Goal: Task Accomplishment & Management: Manage account settings

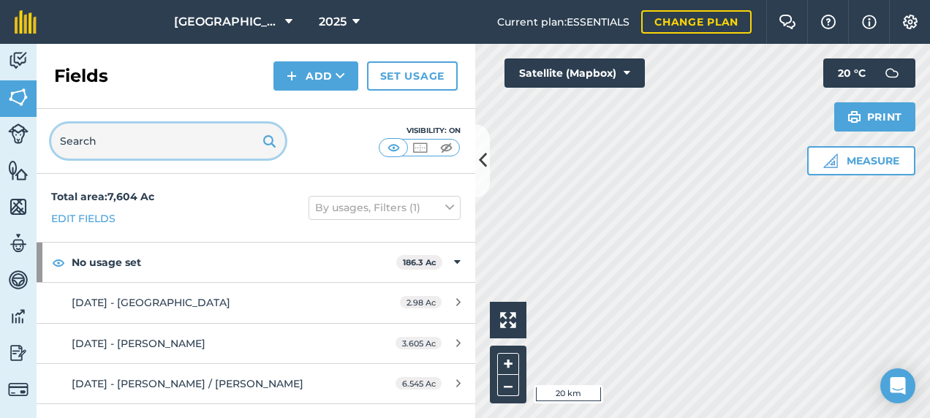
click at [165, 148] on input "text" at bounding box center [168, 141] width 234 height 35
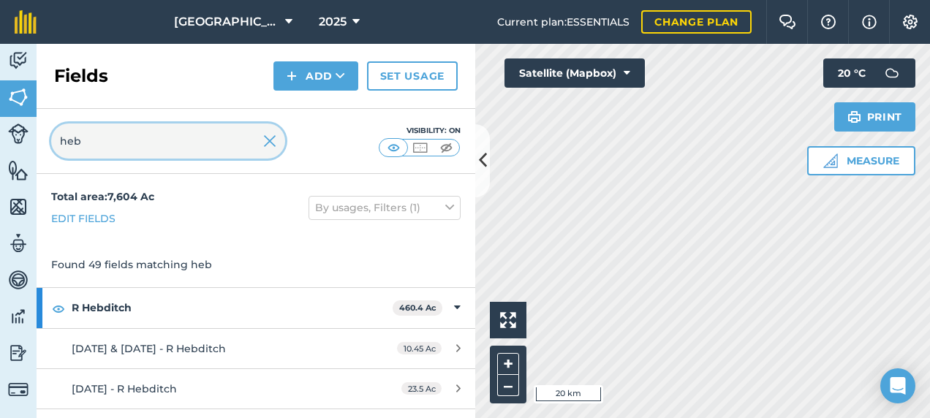
type input "heb"
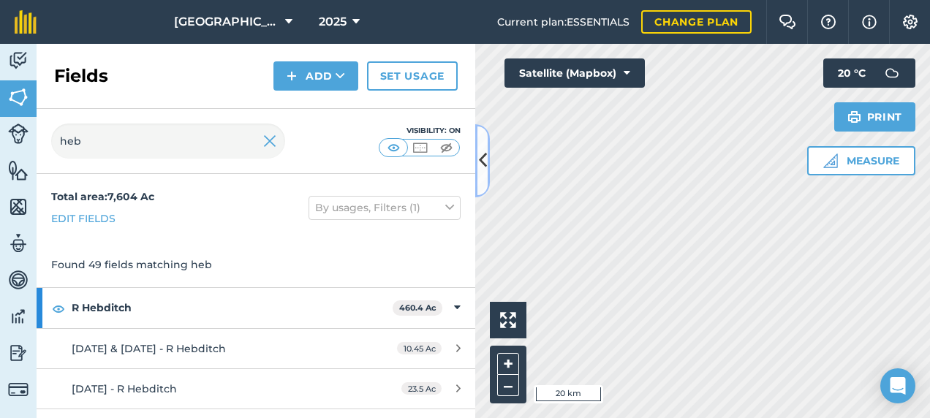
click at [485, 171] on icon at bounding box center [483, 161] width 8 height 26
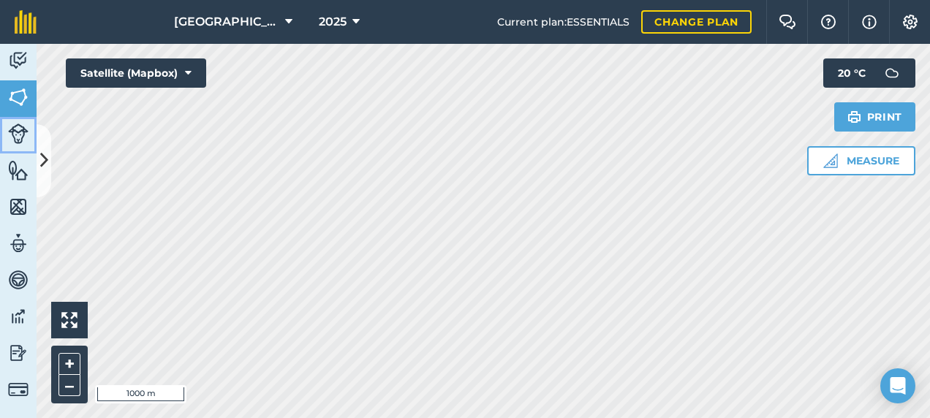
click at [22, 134] on img at bounding box center [18, 134] width 20 height 20
click at [45, 164] on icon at bounding box center [44, 161] width 8 height 26
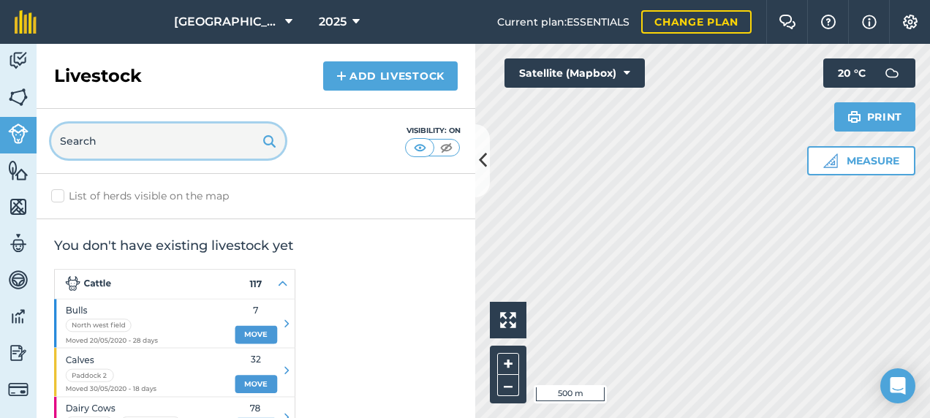
click at [128, 137] on input "text" at bounding box center [168, 141] width 234 height 35
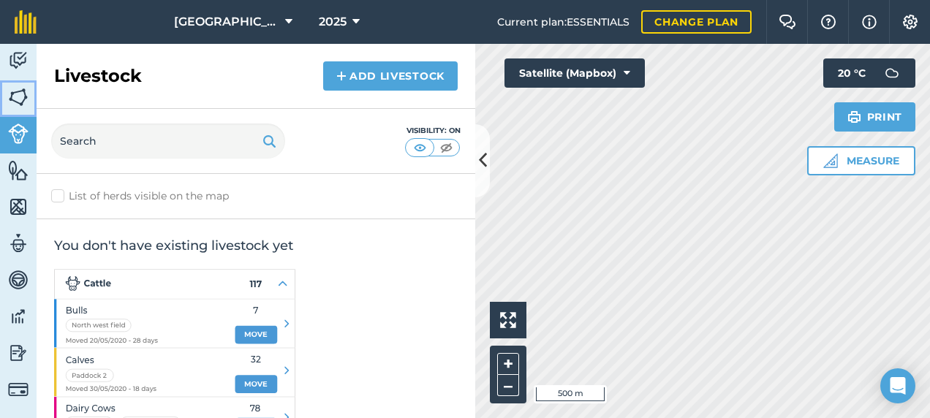
click at [23, 96] on img at bounding box center [18, 97] width 20 height 22
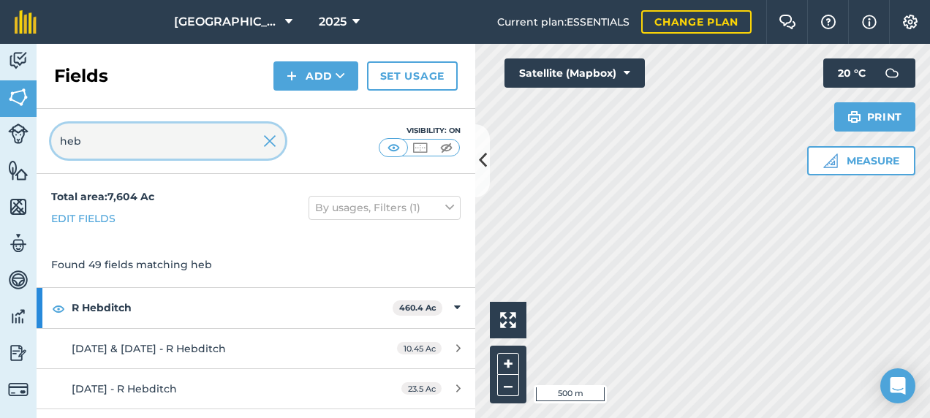
click at [98, 137] on input "heb" at bounding box center [168, 141] width 234 height 35
drag, startPoint x: 102, startPoint y: 138, endPoint x: 4, endPoint y: 156, distance: 98.9
click at [0, 159] on html "Footlands Farm 2025 Current plan : ESSENTIALS Change plan Farm Chat Help Info S…" at bounding box center [465, 209] width 930 height 418
type input "2025"
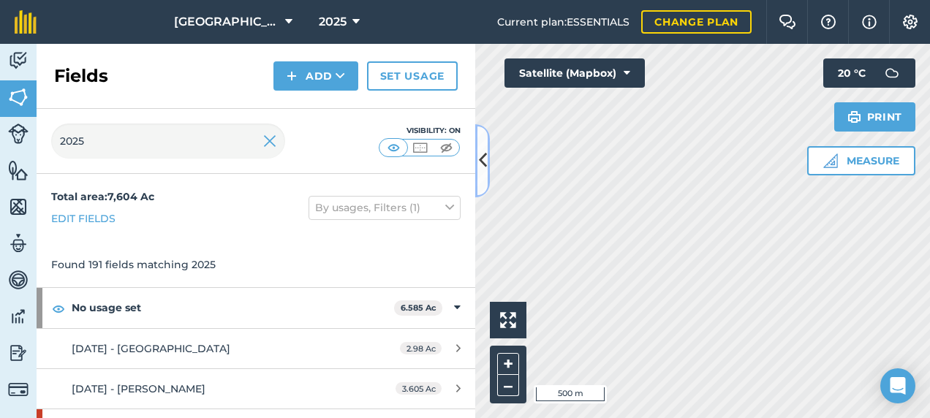
click at [481, 167] on icon at bounding box center [483, 161] width 8 height 26
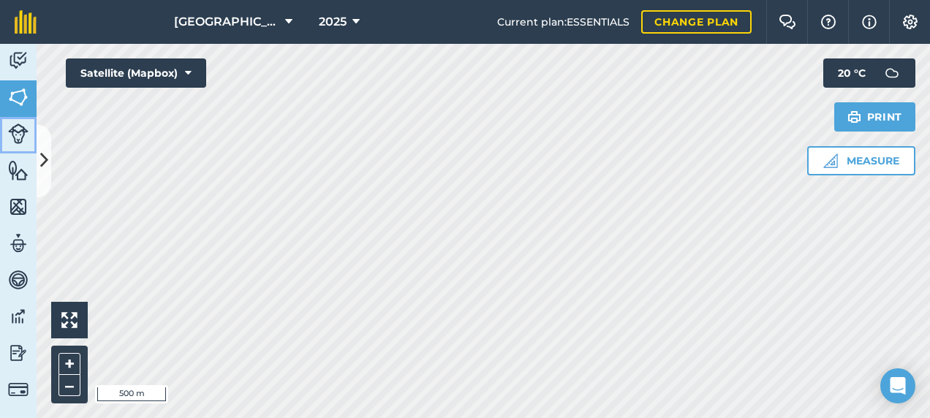
click at [25, 135] on img at bounding box center [18, 134] width 20 height 20
click at [45, 141] on button at bounding box center [44, 160] width 15 height 73
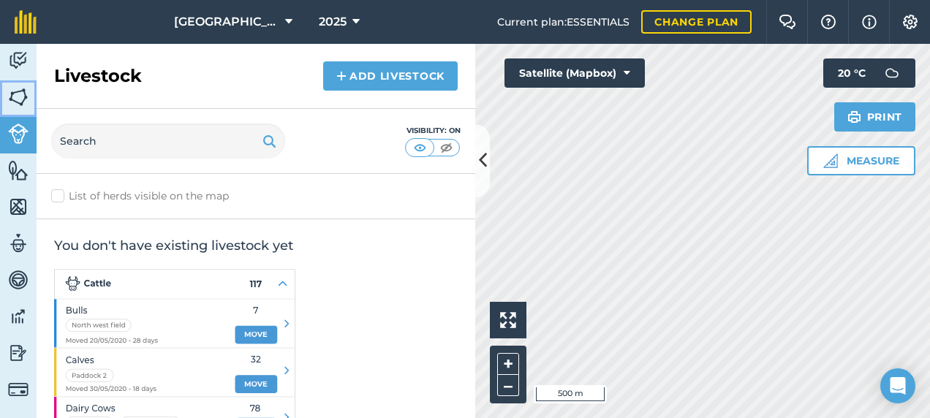
click at [18, 97] on img at bounding box center [18, 97] width 20 height 22
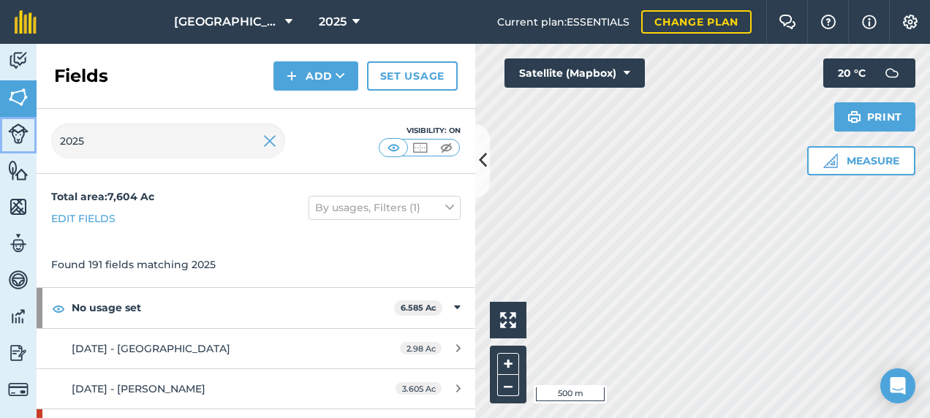
click at [10, 143] on link "Livestock" at bounding box center [18, 135] width 37 height 37
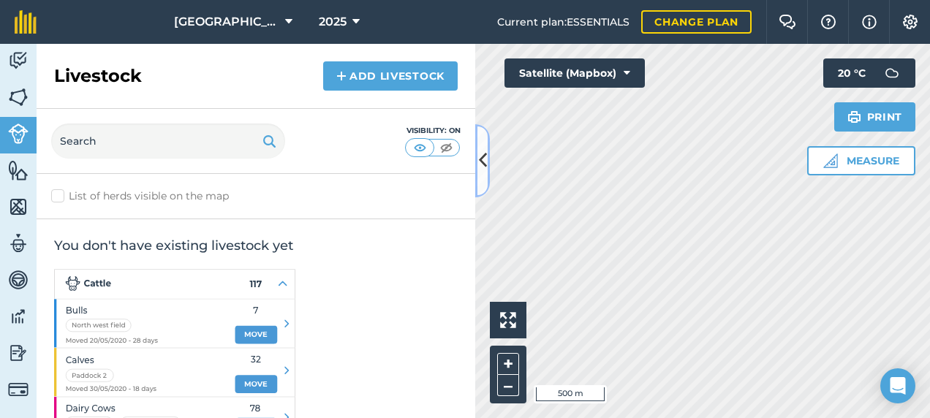
click at [482, 170] on icon at bounding box center [483, 161] width 8 height 26
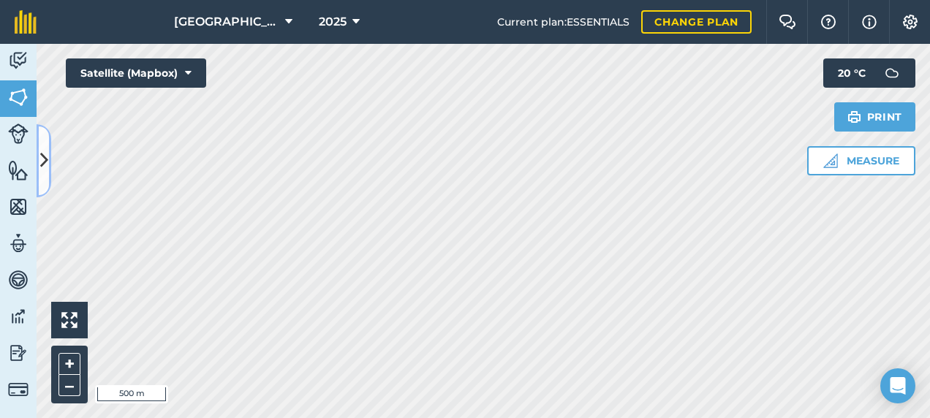
click at [42, 152] on icon at bounding box center [44, 161] width 8 height 26
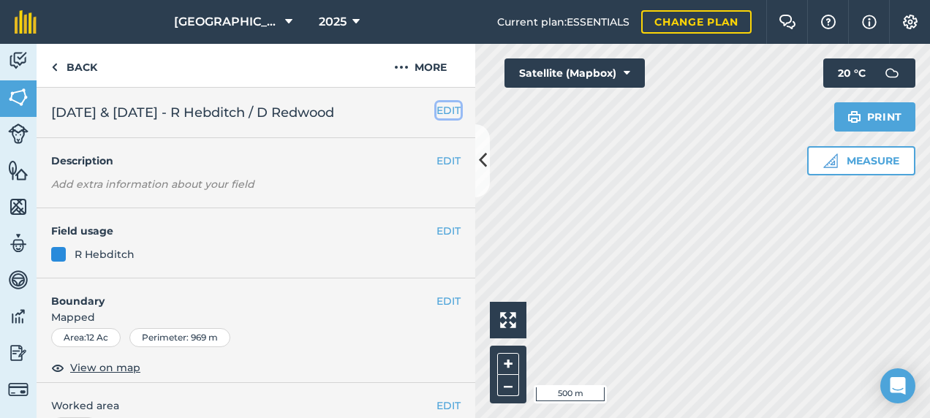
click at [436, 111] on button "EDIT" at bounding box center [448, 110] width 24 height 16
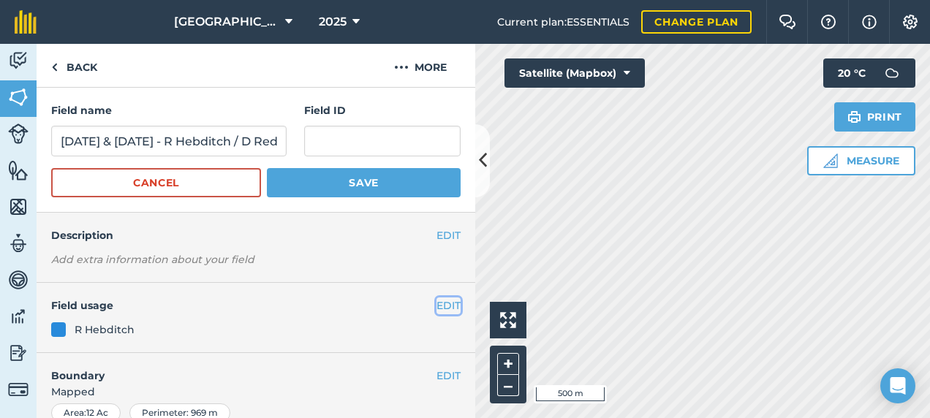
click at [436, 306] on button "EDIT" at bounding box center [448, 305] width 24 height 16
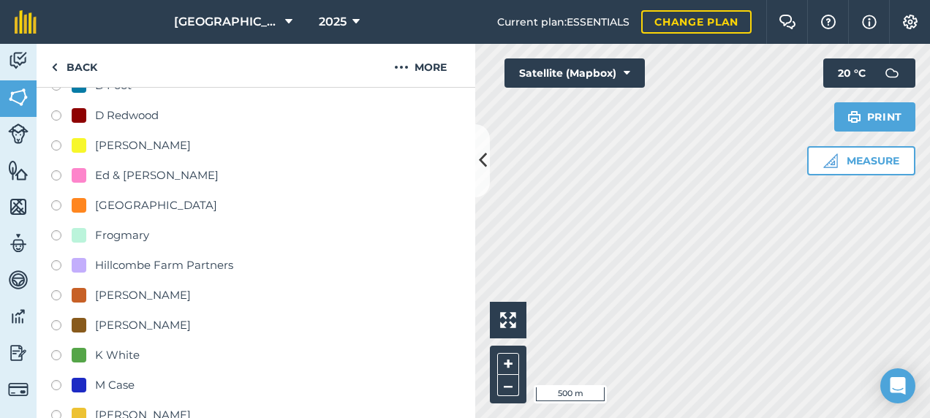
scroll to position [292, 0]
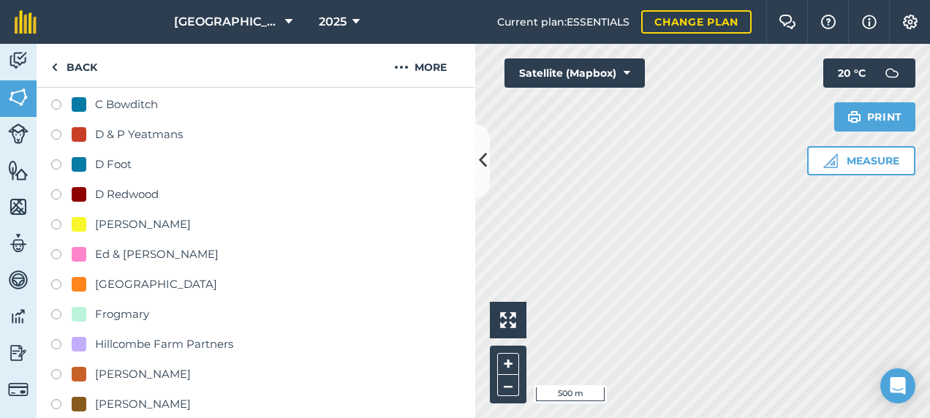
click at [56, 193] on label at bounding box center [61, 196] width 20 height 15
radio input "true"
radio input "false"
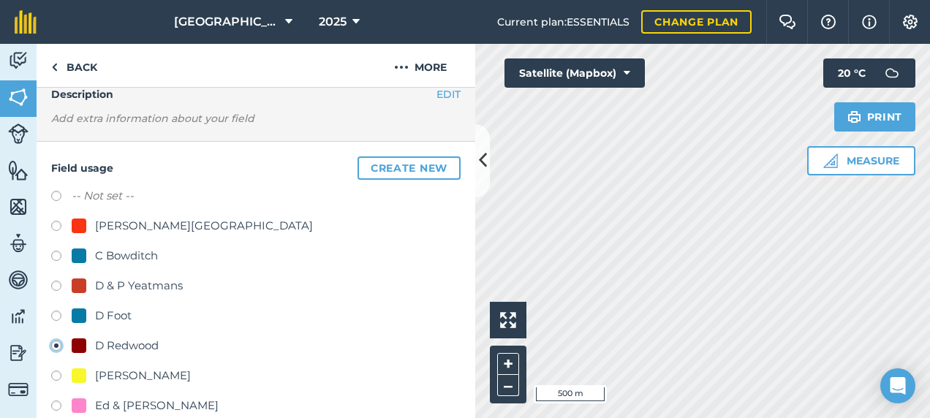
scroll to position [0, 0]
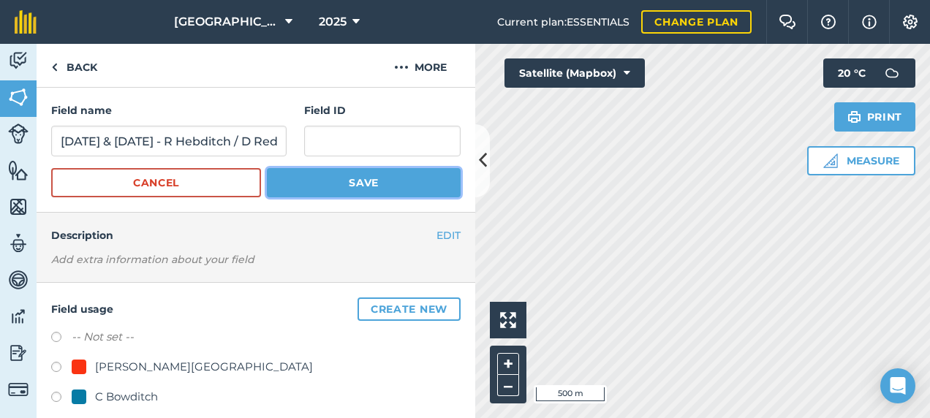
click at [371, 191] on button "Save" at bounding box center [364, 182] width 194 height 29
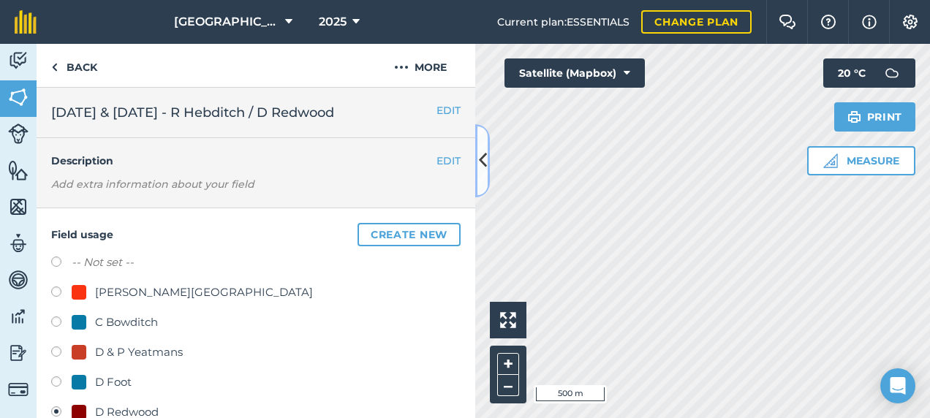
click at [487, 168] on button at bounding box center [482, 160] width 15 height 73
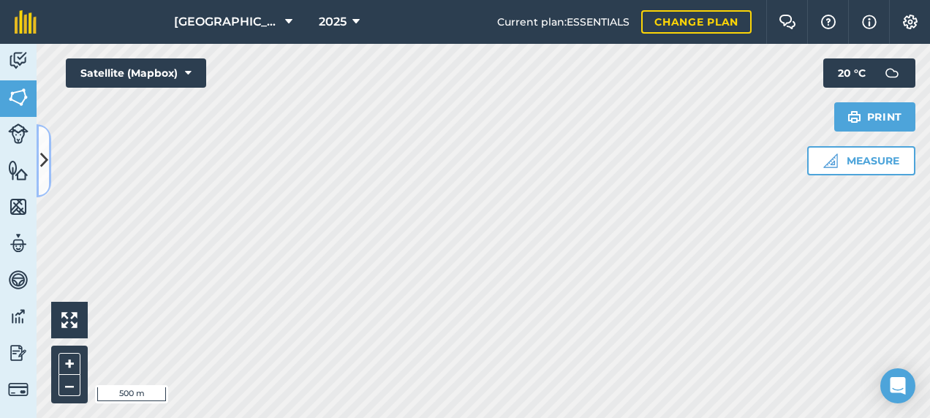
click at [45, 158] on icon at bounding box center [44, 161] width 8 height 26
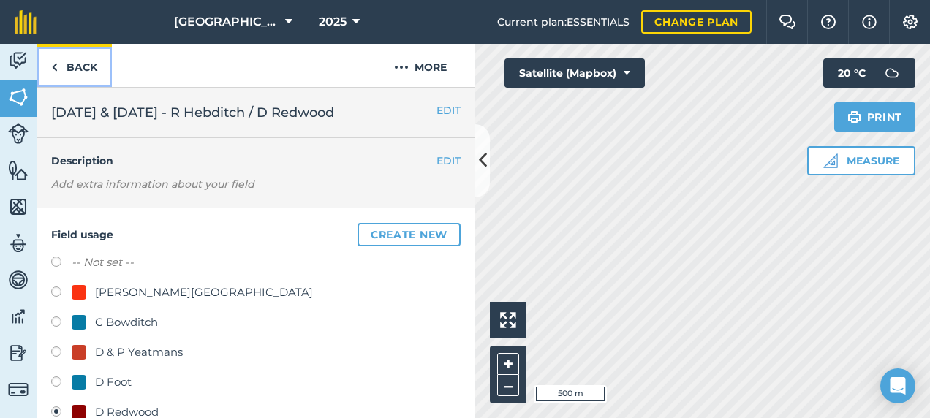
click at [91, 73] on link "Back" at bounding box center [74, 65] width 75 height 43
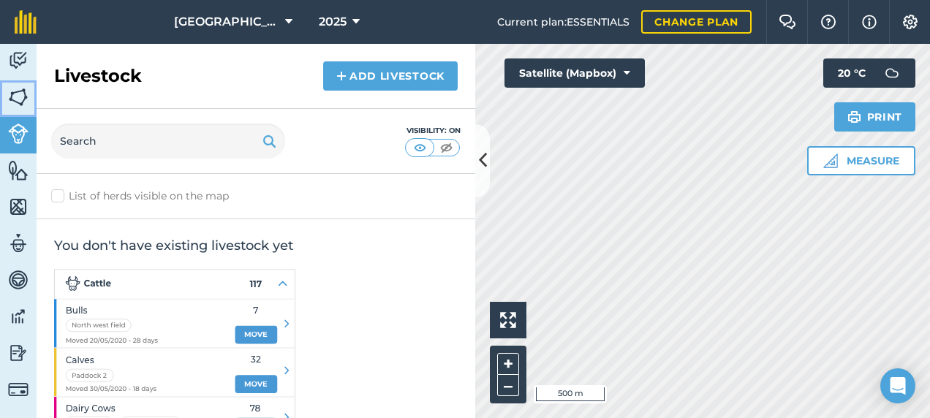
click at [28, 94] on img at bounding box center [18, 97] width 20 height 22
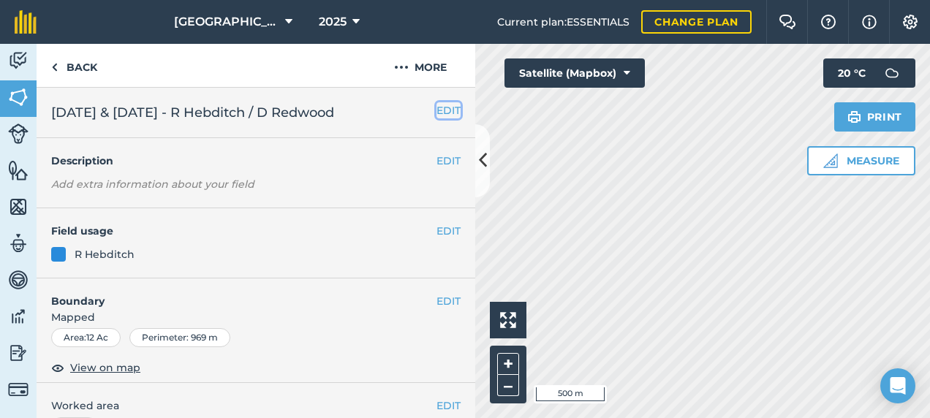
click at [436, 118] on button "EDIT" at bounding box center [448, 110] width 24 height 16
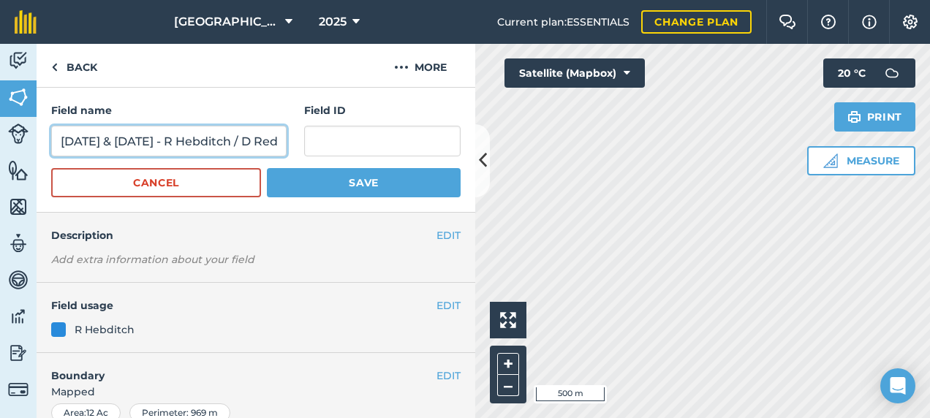
click at [240, 143] on input "[DATE] & [DATE] - R Hebditch / D Redwood" at bounding box center [168, 141] width 235 height 31
type input "[DATE] & [DATE] - D [GEOGRAPHIC_DATA]"
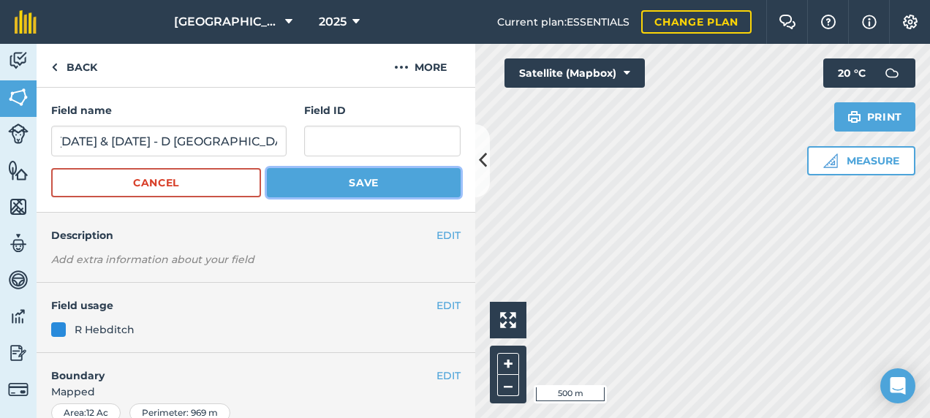
click at [318, 178] on button "Save" at bounding box center [364, 182] width 194 height 29
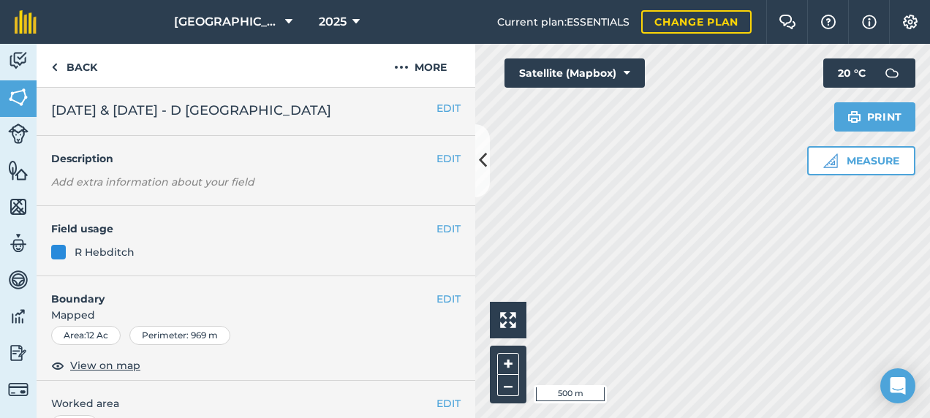
scroll to position [0, 0]
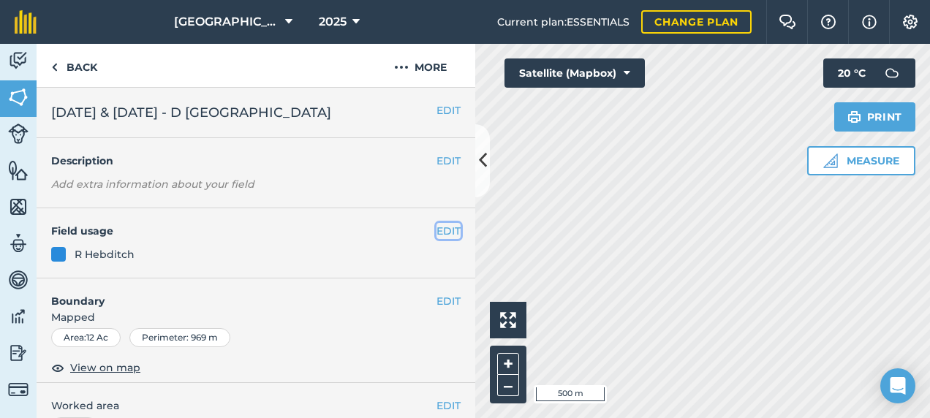
click at [436, 227] on button "EDIT" at bounding box center [448, 231] width 24 height 16
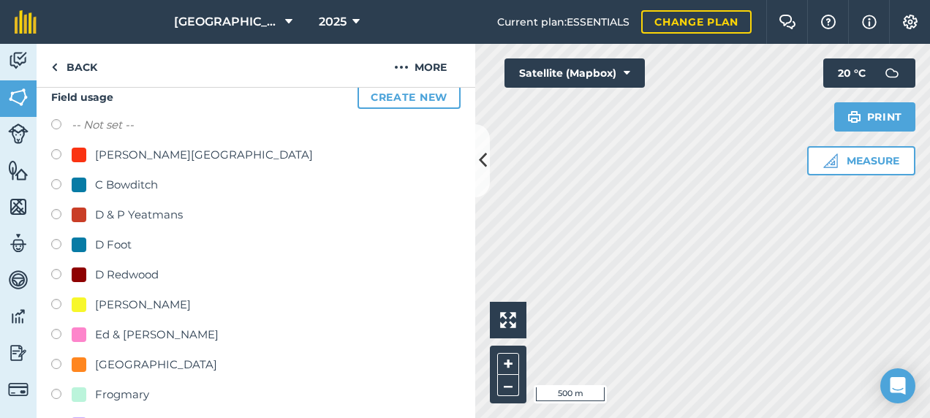
scroll to position [146, 0]
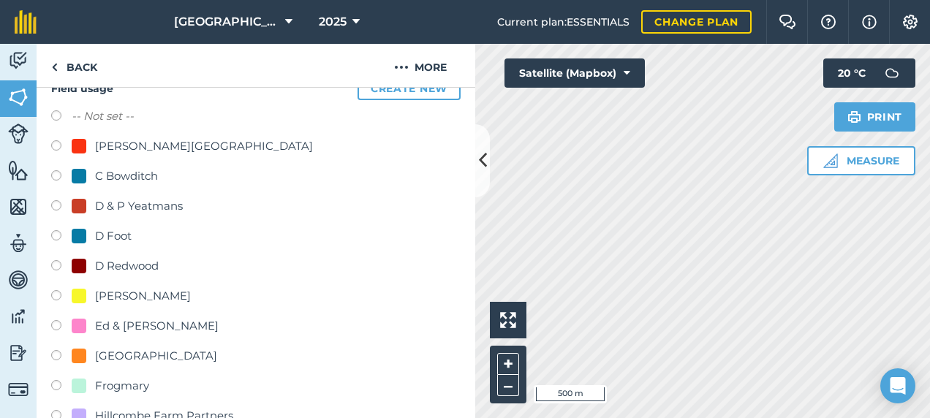
click at [53, 265] on label at bounding box center [61, 267] width 20 height 15
radio input "true"
radio input "false"
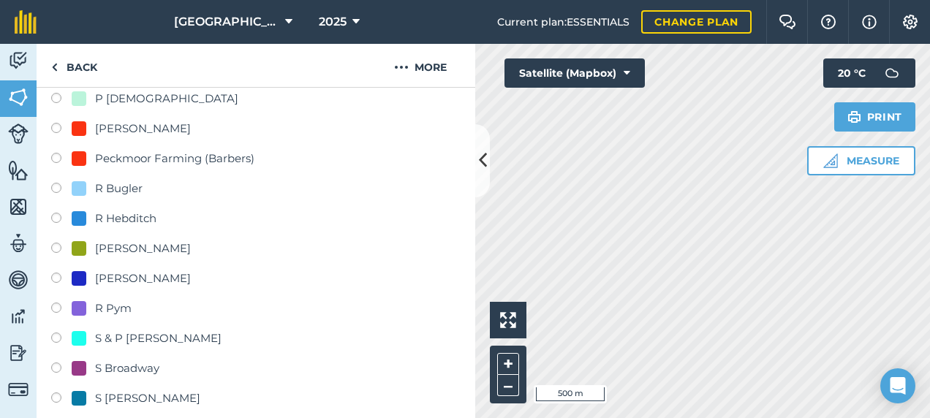
scroll to position [1023, 0]
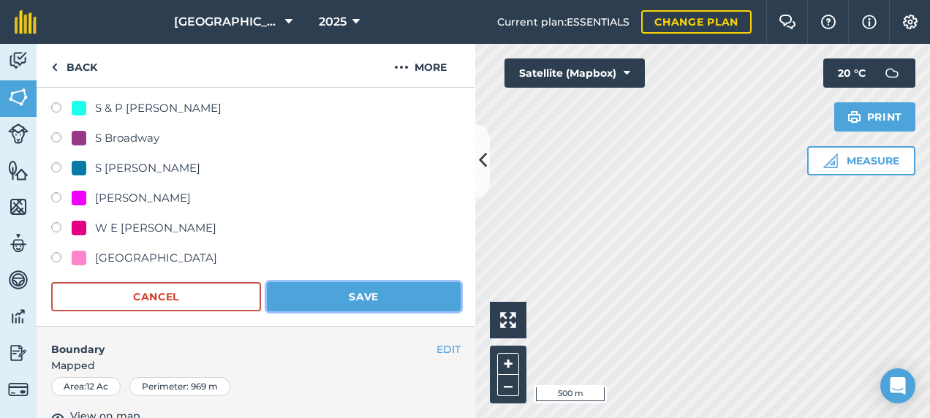
click at [368, 297] on button "Save" at bounding box center [364, 296] width 194 height 29
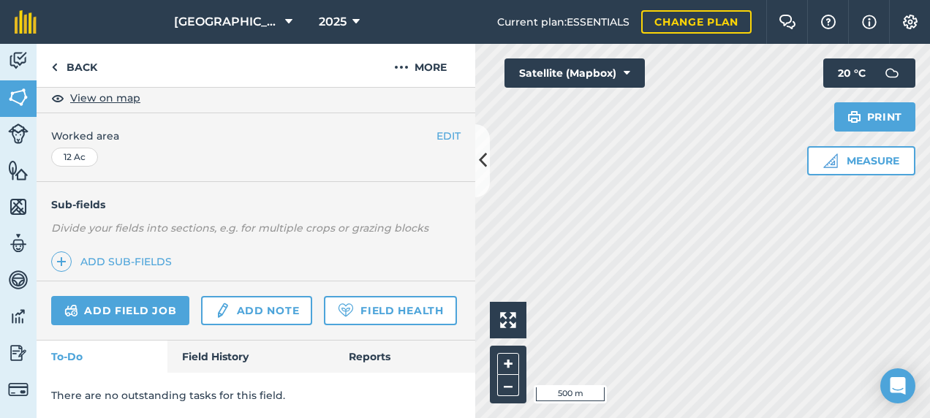
scroll to position [307, 0]
click at [64, 78] on link "Back" at bounding box center [74, 65] width 75 height 43
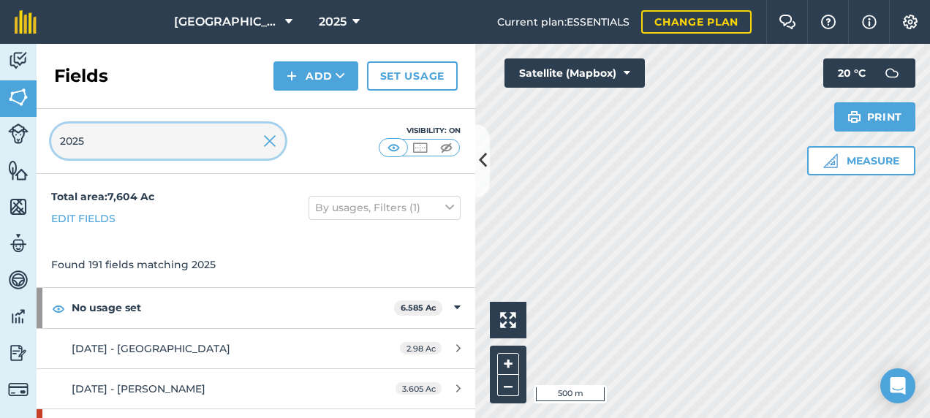
drag, startPoint x: 88, startPoint y: 143, endPoint x: 58, endPoint y: 144, distance: 29.3
click at [58, 144] on input "2025" at bounding box center [168, 141] width 234 height 35
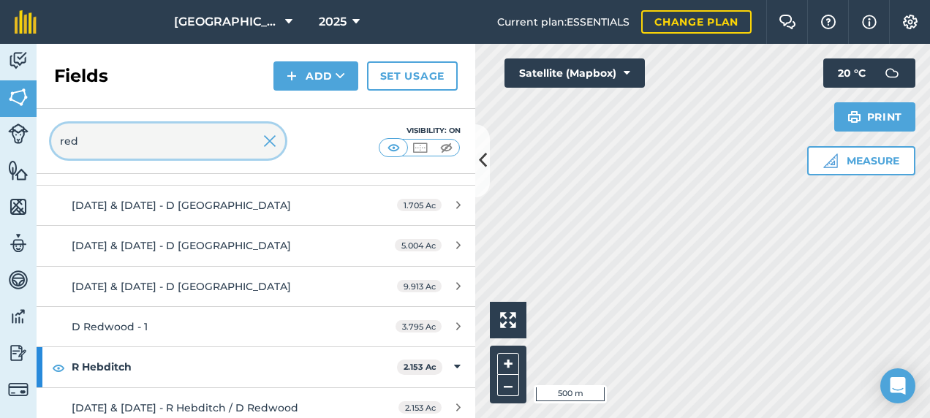
scroll to position [392, 0]
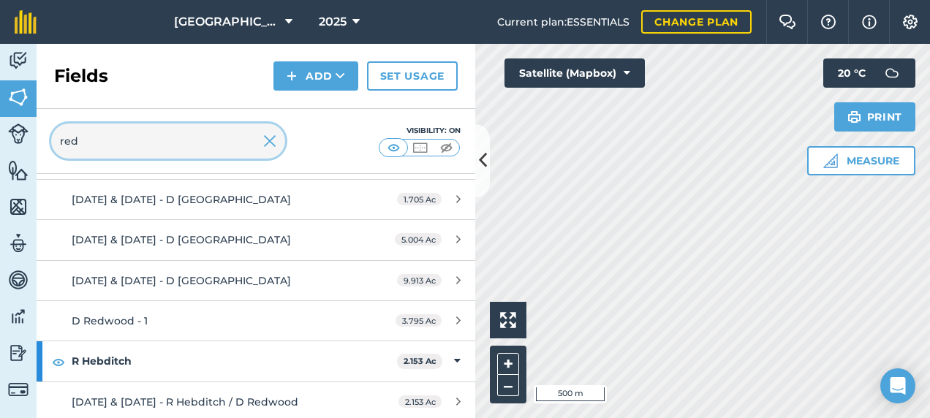
type input "red"
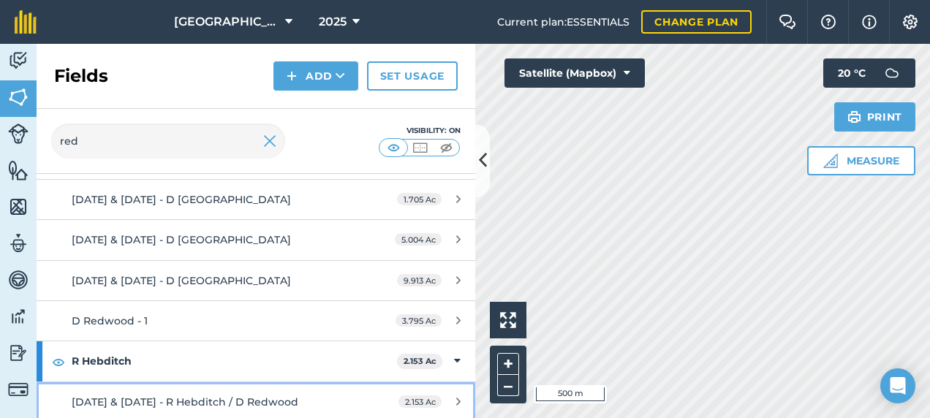
click at [329, 397] on div "[DATE] & [DATE] - R Hebditch / D Redwood" at bounding box center [209, 402] width 275 height 16
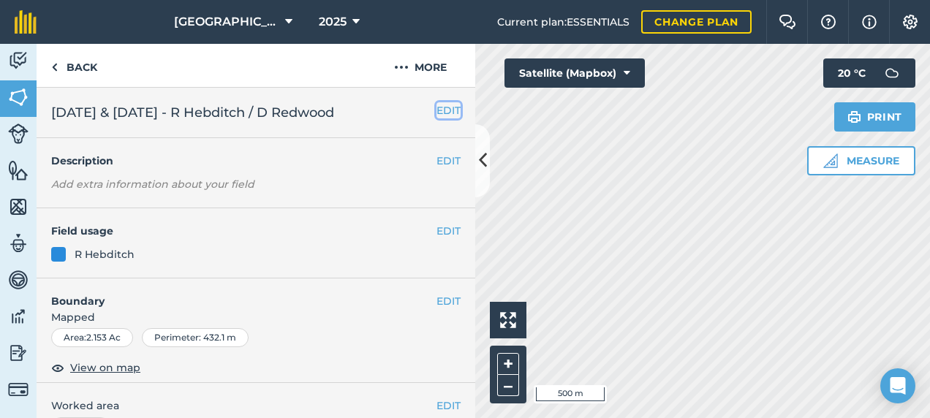
click at [436, 112] on button "EDIT" at bounding box center [448, 110] width 24 height 16
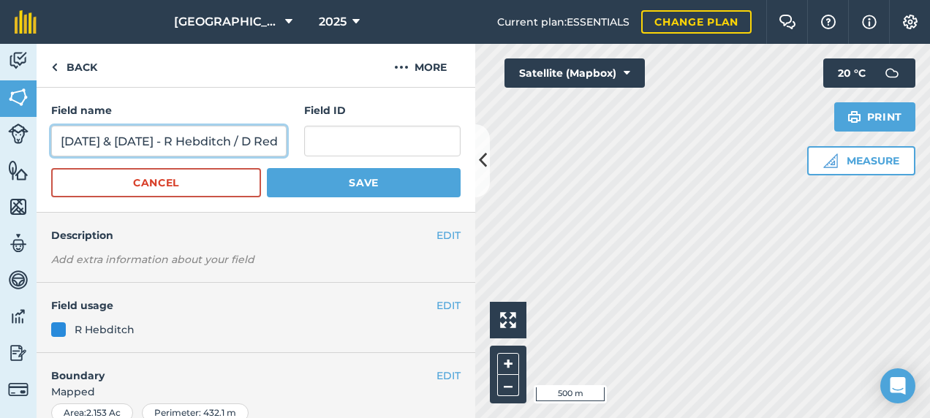
click at [242, 151] on input "[DATE] & [DATE] - R Hebditch / D Redwood" at bounding box center [168, 141] width 235 height 31
type input "[DATE] & [DATE] - D [GEOGRAPHIC_DATA]"
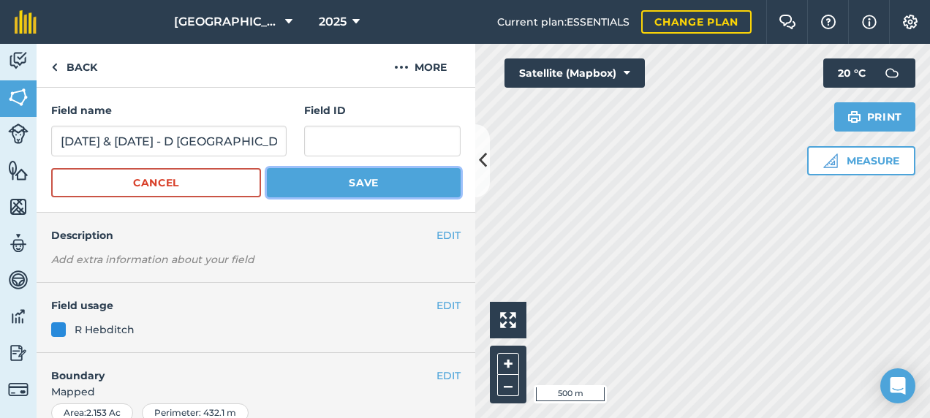
click at [362, 183] on button "Save" at bounding box center [364, 182] width 194 height 29
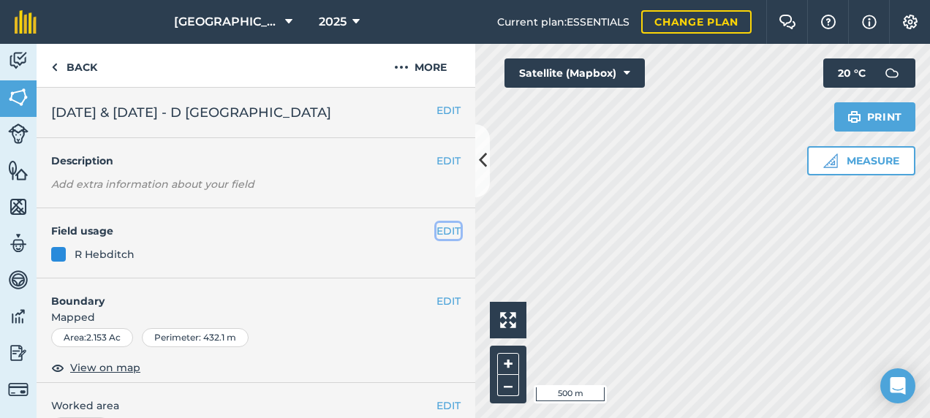
click at [439, 230] on button "EDIT" at bounding box center [448, 231] width 24 height 16
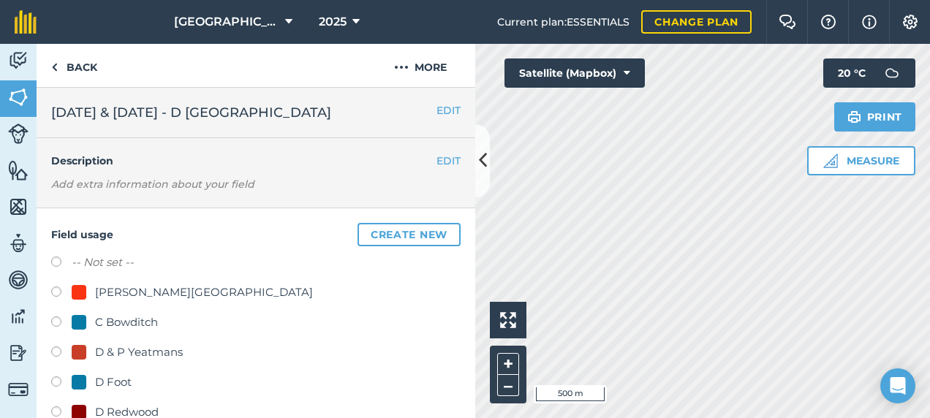
click at [122, 411] on div "D Redwood" at bounding box center [127, 412] width 64 height 18
radio input "true"
radio input "false"
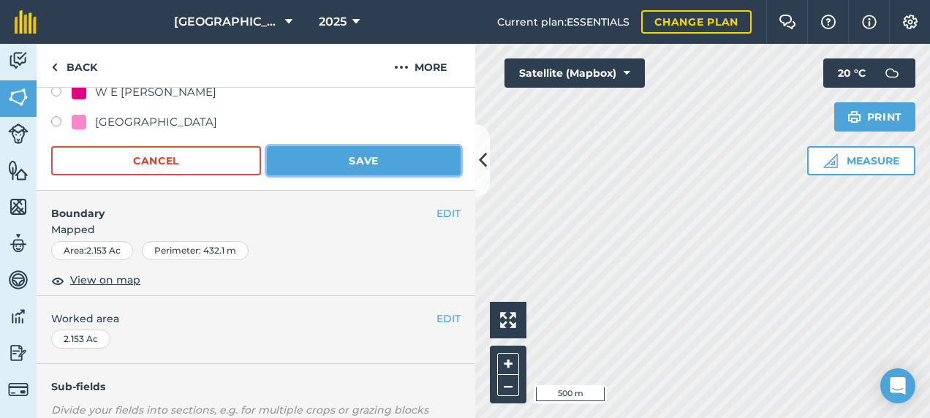
click at [316, 159] on button "Save" at bounding box center [364, 160] width 194 height 29
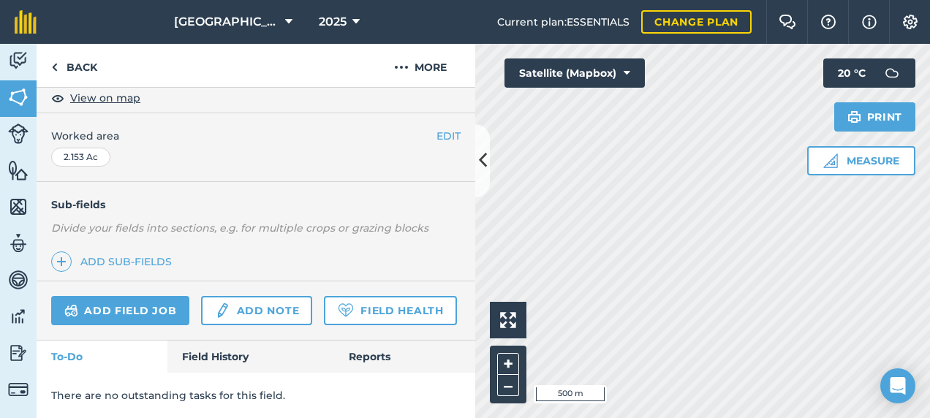
scroll to position [307, 0]
click at [67, 60] on link "Back" at bounding box center [74, 65] width 75 height 43
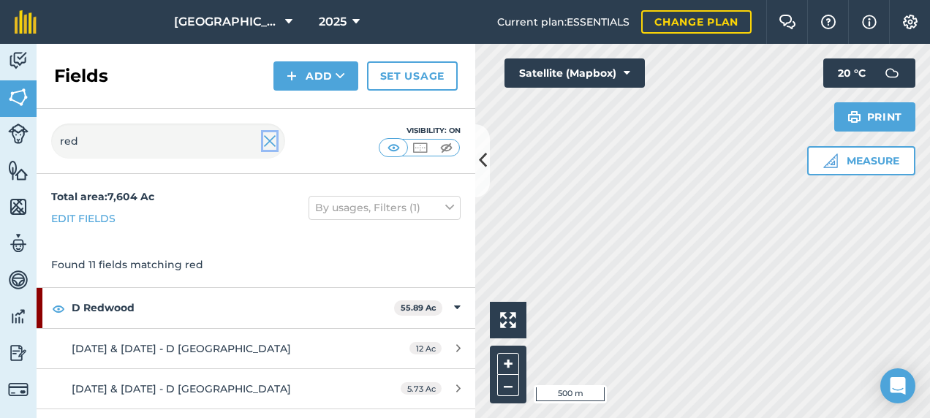
click at [272, 142] on img at bounding box center [269, 141] width 13 height 18
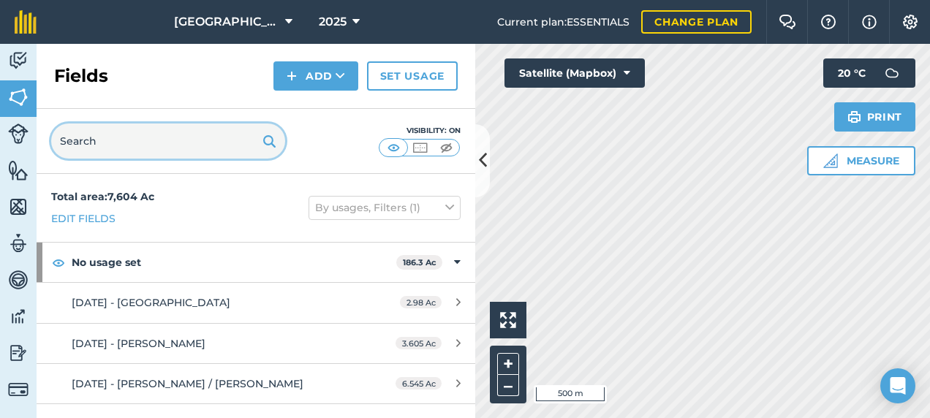
click at [155, 146] on input "text" at bounding box center [168, 141] width 234 height 35
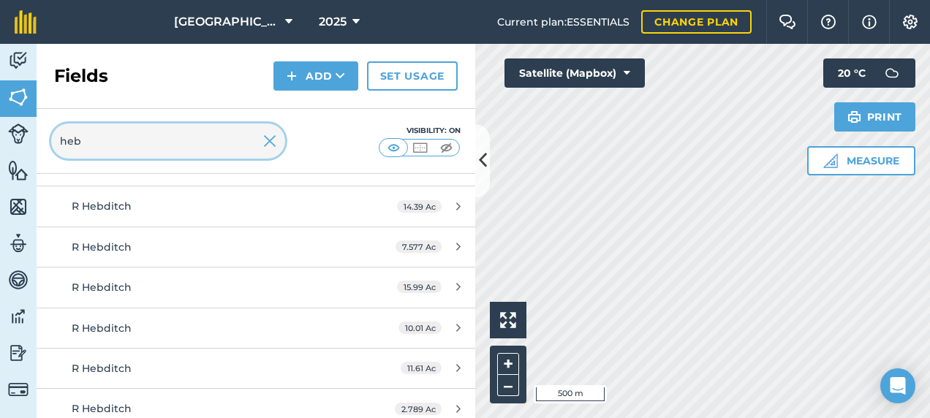
scroll to position [1681, 0]
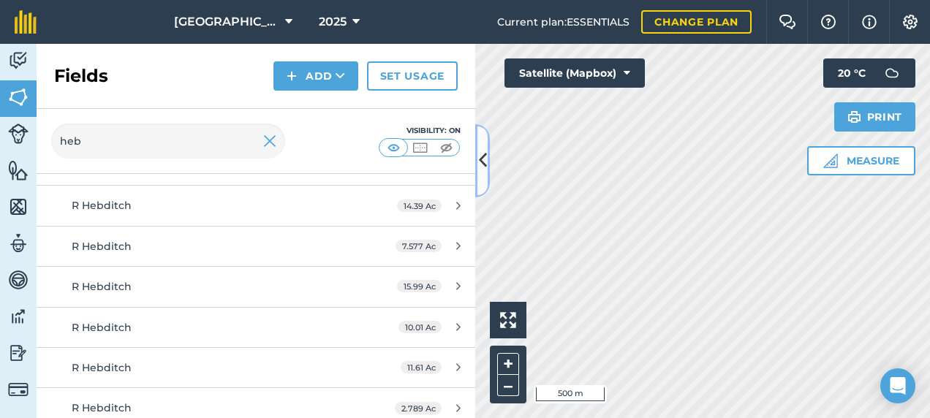
click at [480, 171] on icon at bounding box center [483, 161] width 8 height 26
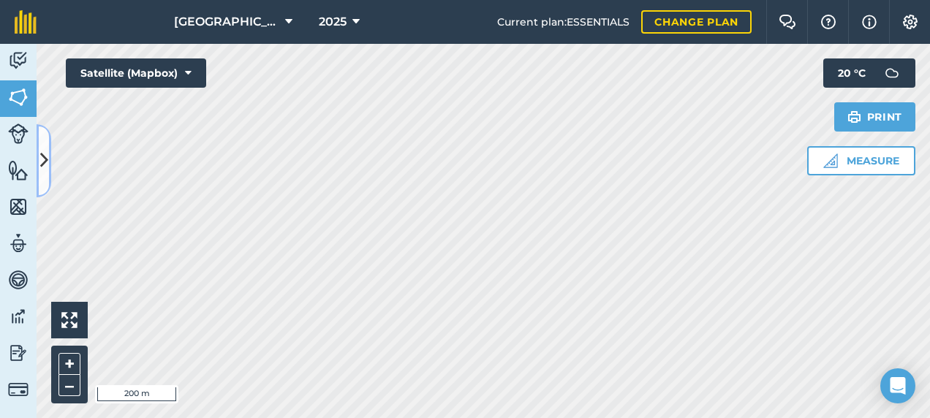
click at [47, 146] on button at bounding box center [44, 160] width 15 height 73
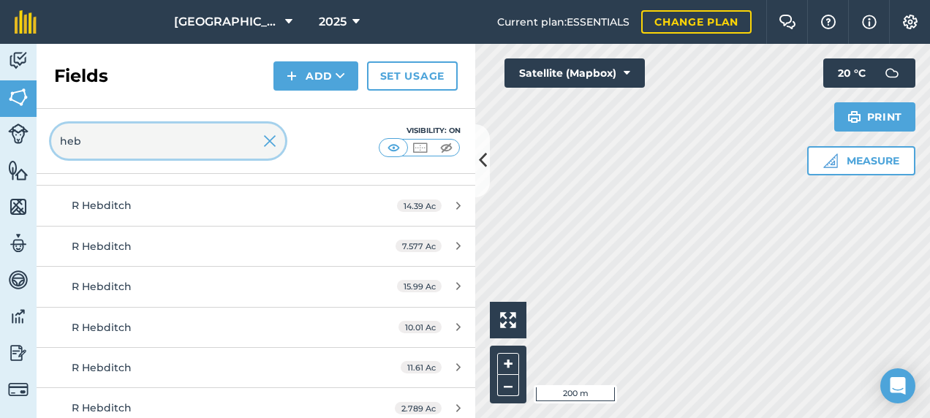
drag, startPoint x: 77, startPoint y: 147, endPoint x: 35, endPoint y: 143, distance: 41.9
click at [35, 143] on div "Activity Fields Livestock Features Maps Team Vehicles Data Reporting Billing Tu…" at bounding box center [465, 231] width 930 height 374
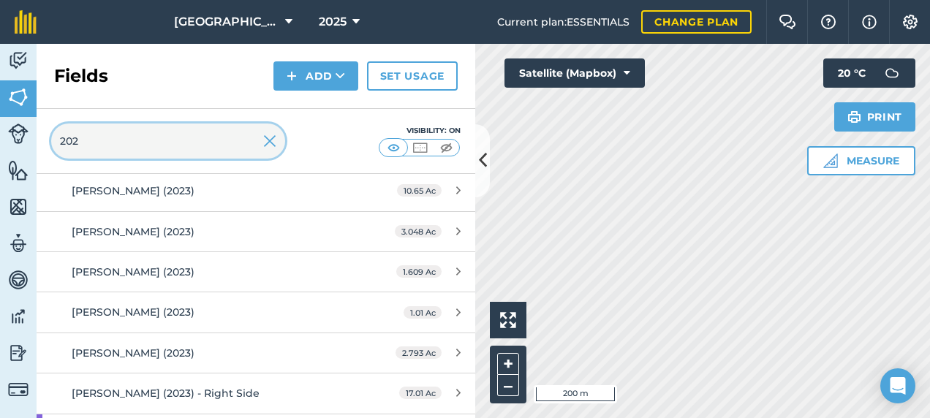
scroll to position [8321, 0]
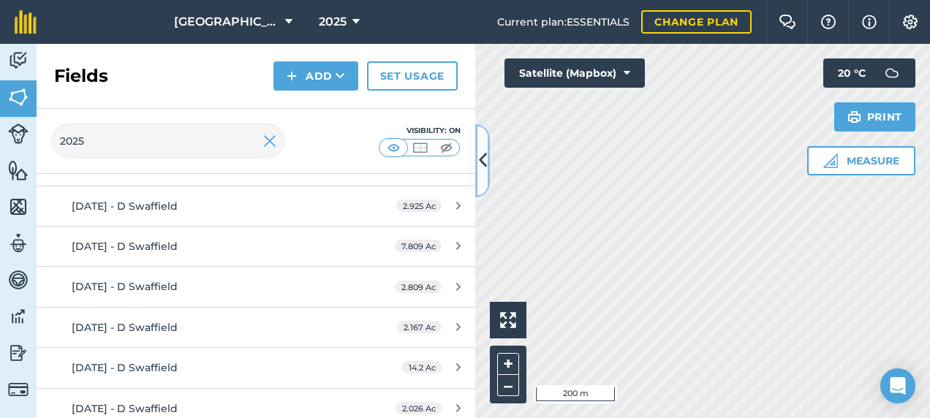
click at [484, 162] on icon at bounding box center [483, 161] width 8 height 26
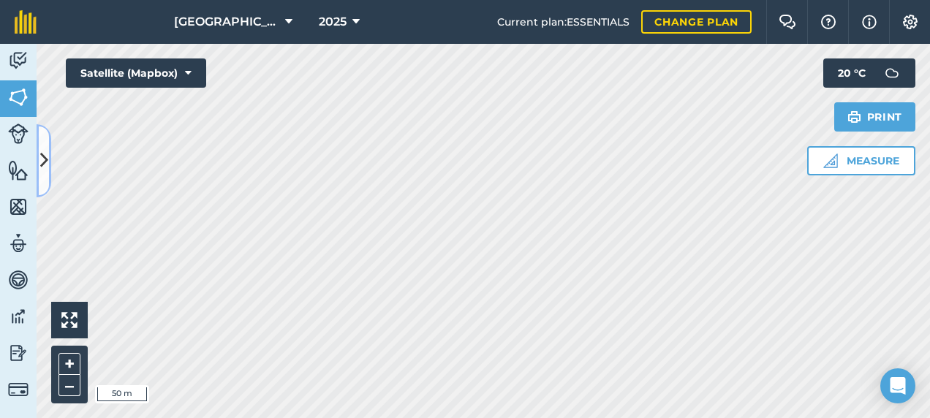
click at [48, 156] on button at bounding box center [44, 160] width 15 height 73
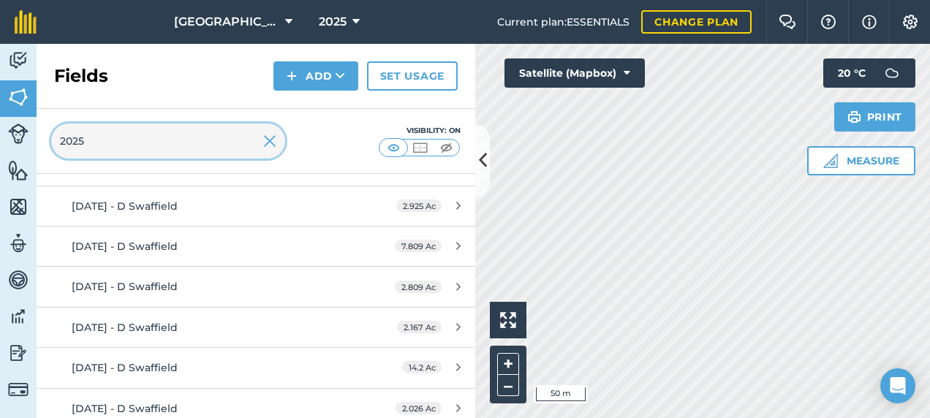
click at [178, 143] on input "2025" at bounding box center [168, 141] width 234 height 35
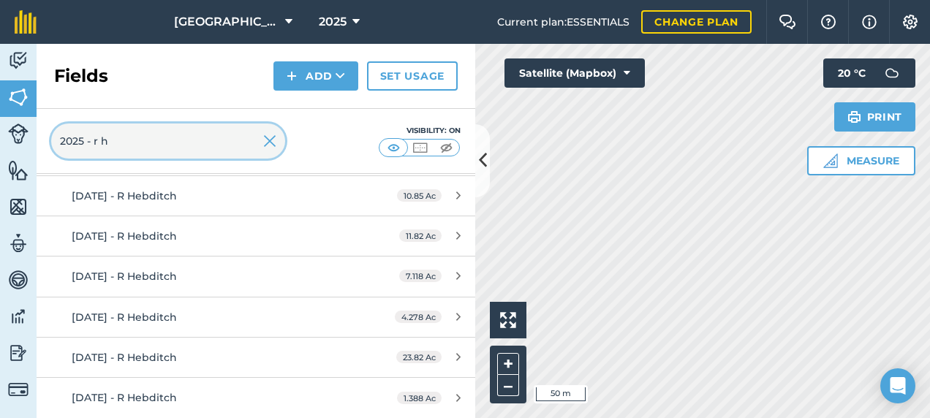
scroll to position [352, 0]
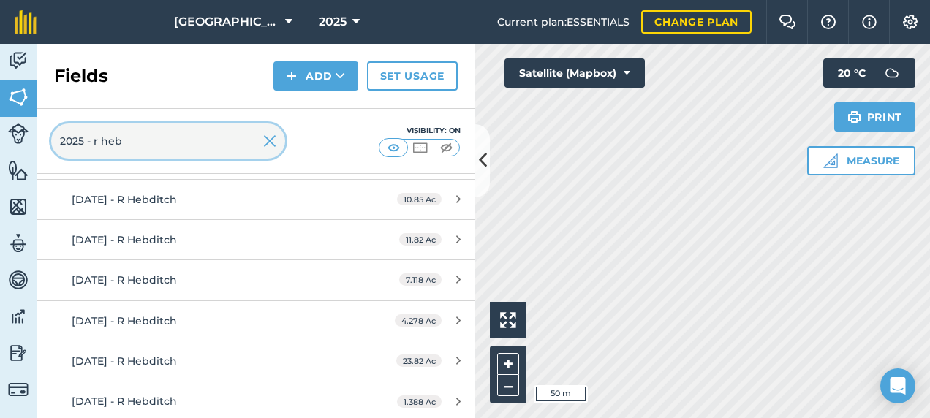
type input "2025 - r heb"
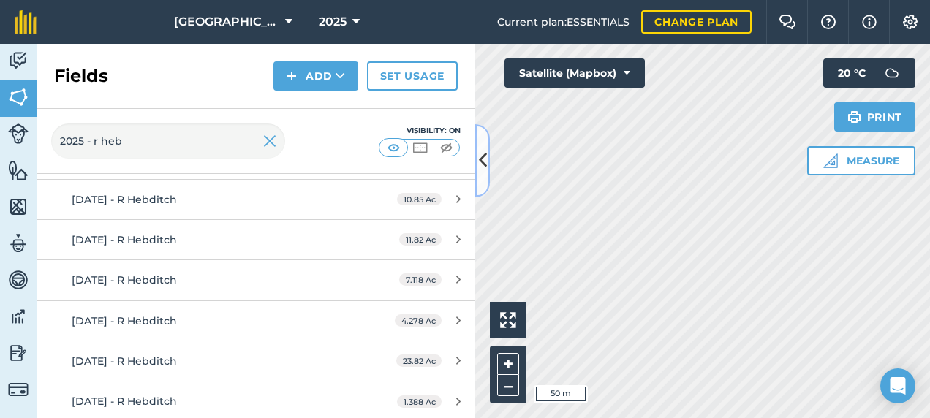
click at [485, 180] on button at bounding box center [482, 160] width 15 height 73
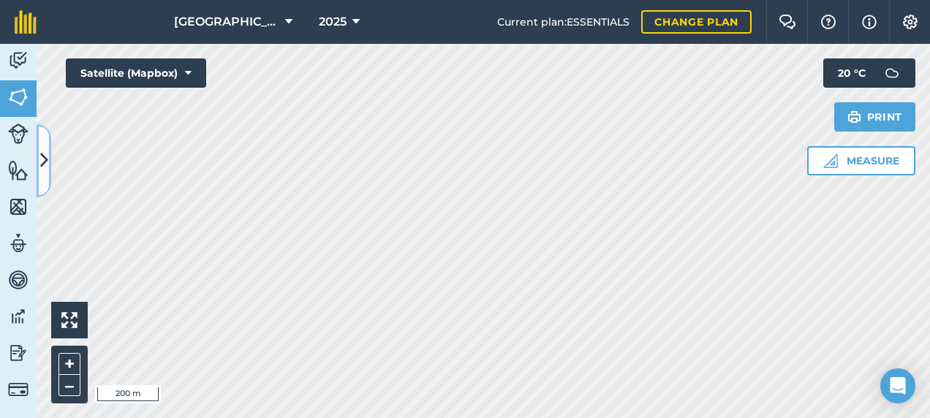
click at [42, 162] on icon at bounding box center [44, 161] width 8 height 26
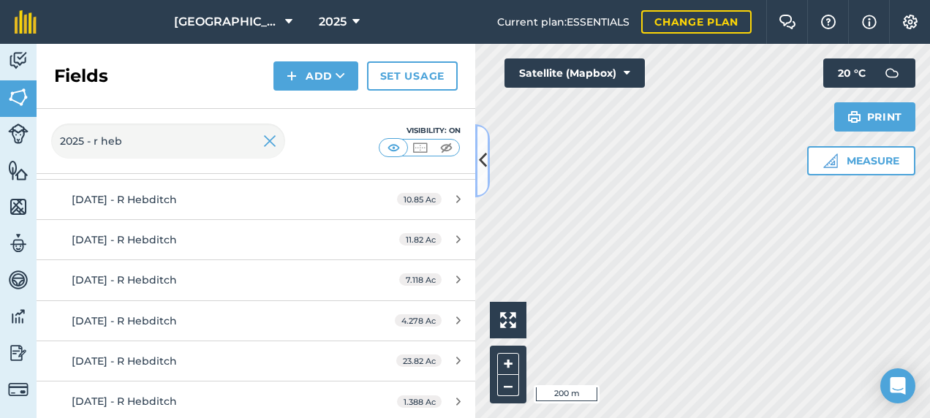
scroll to position [0, 0]
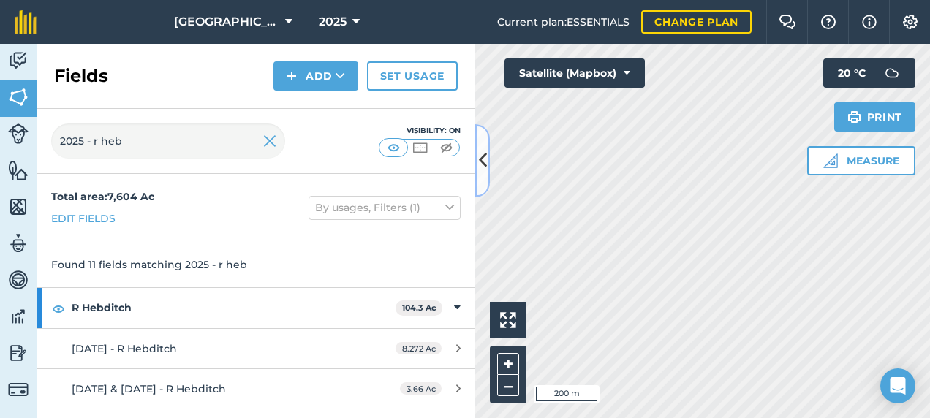
click at [489, 167] on button at bounding box center [482, 160] width 15 height 73
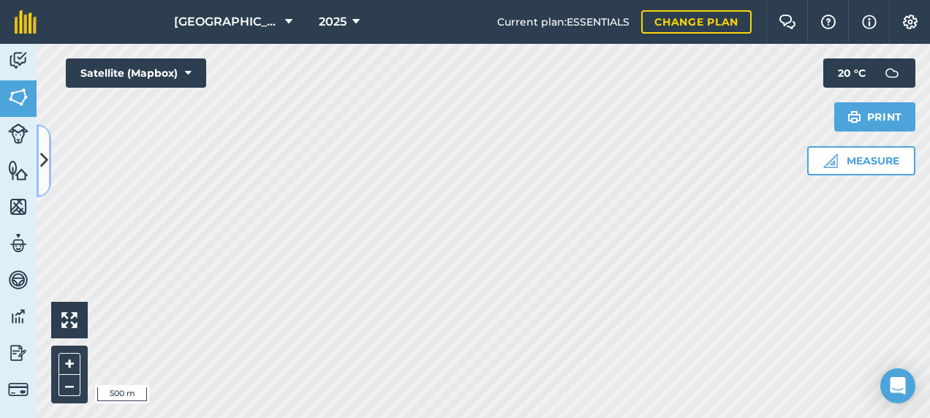
click at [45, 148] on icon at bounding box center [44, 161] width 8 height 26
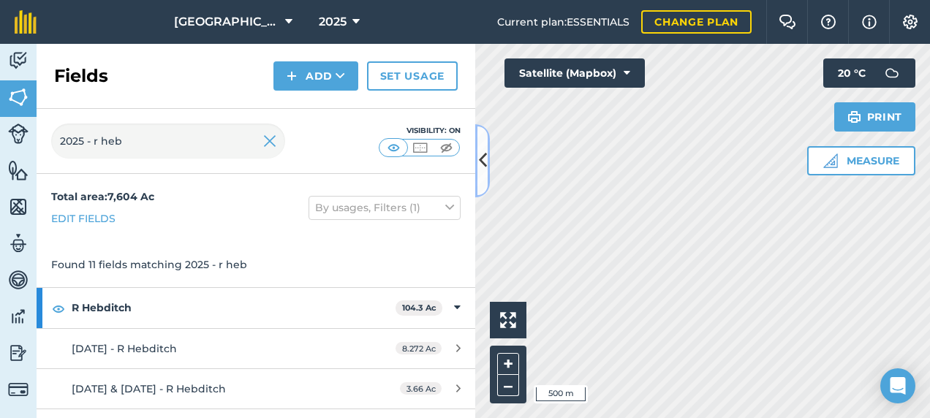
click at [480, 172] on icon at bounding box center [483, 161] width 8 height 26
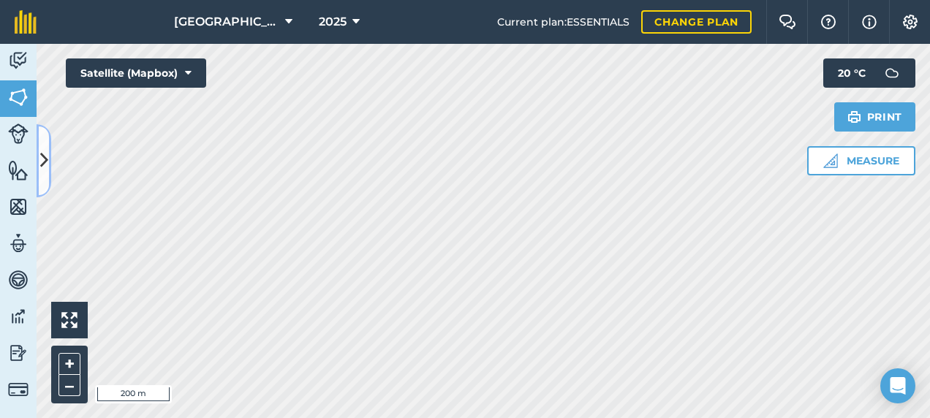
click at [41, 153] on icon at bounding box center [44, 161] width 8 height 26
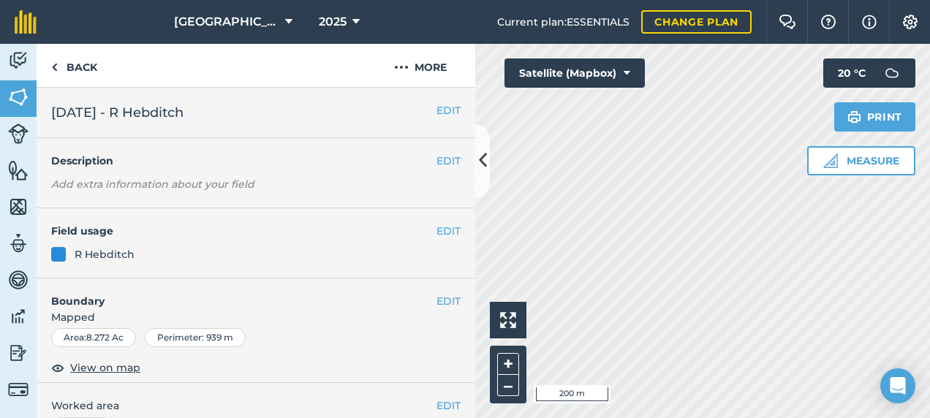
click at [117, 108] on span "[DATE] - R Hebditch" at bounding box center [117, 112] width 132 height 20
click at [121, 111] on span "[DATE] - R Hebditch" at bounding box center [117, 112] width 132 height 20
click at [458, 104] on div "EDIT [DATE] - R Hebditch" at bounding box center [256, 113] width 439 height 50
click at [438, 108] on button "EDIT" at bounding box center [448, 110] width 24 height 16
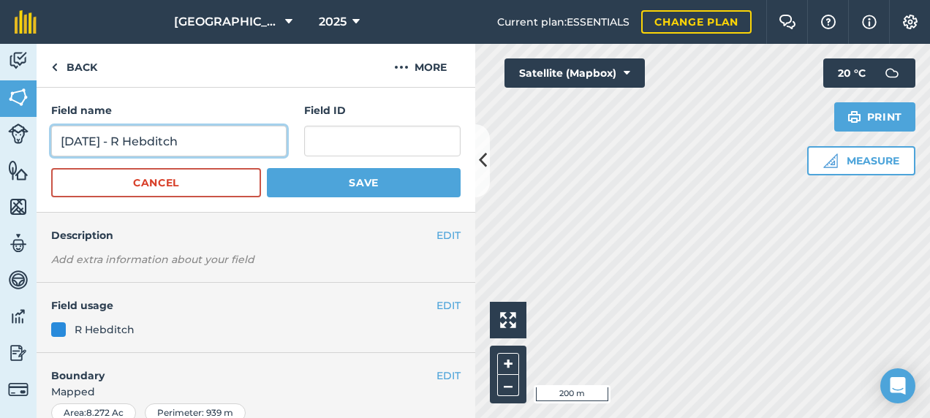
click at [121, 144] on input "[DATE] - R Hebditch" at bounding box center [168, 141] width 235 height 31
type input "[DATE]. - R Hebditch"
click at [267, 168] on button "Save" at bounding box center [364, 182] width 194 height 29
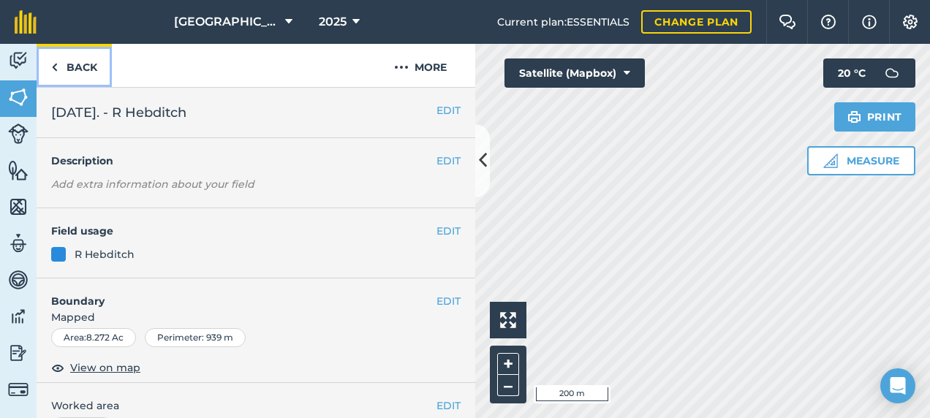
click at [72, 54] on link "Back" at bounding box center [74, 65] width 75 height 43
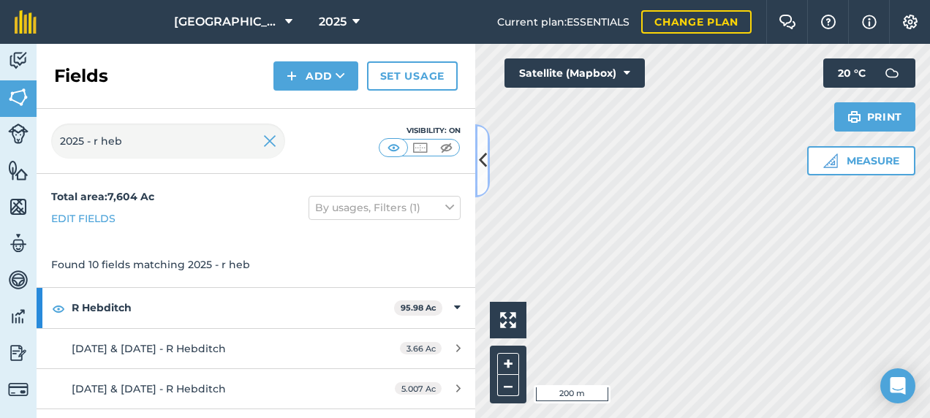
click at [481, 173] on button at bounding box center [482, 160] width 15 height 73
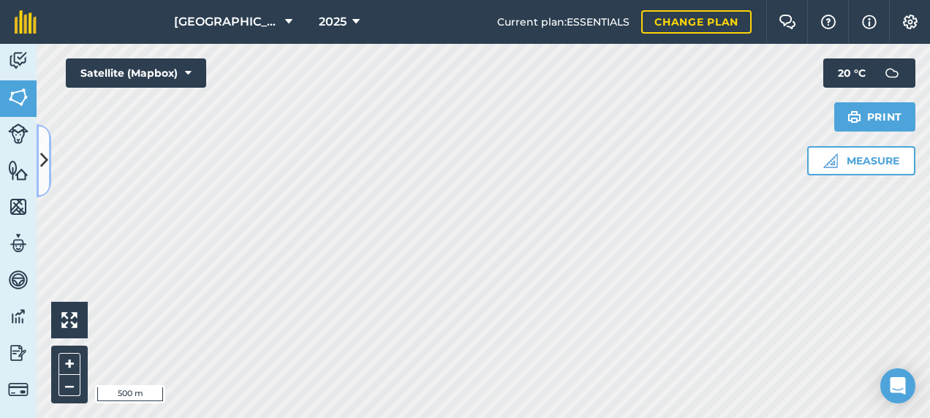
click at [50, 152] on button at bounding box center [44, 160] width 15 height 73
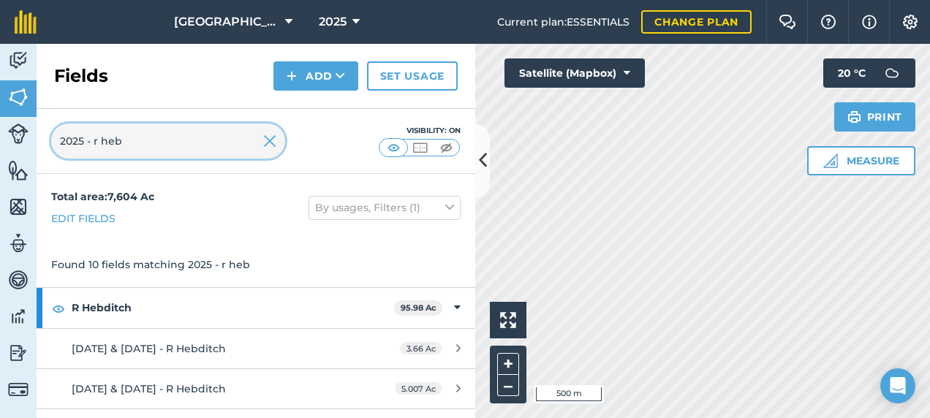
click at [83, 137] on input "2025 - r heb" at bounding box center [168, 141] width 234 height 35
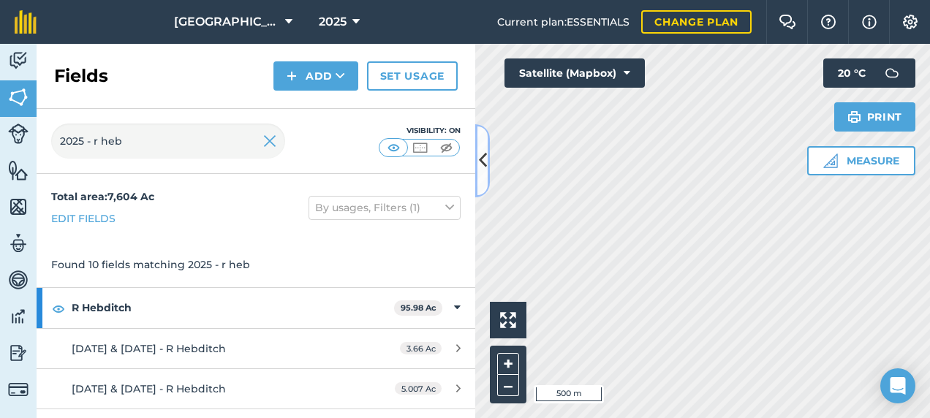
click at [479, 156] on icon at bounding box center [483, 161] width 8 height 26
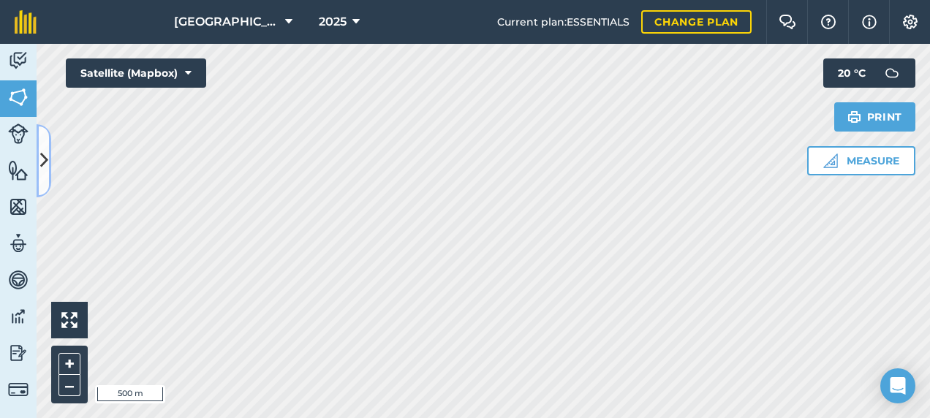
click at [39, 175] on button at bounding box center [44, 160] width 15 height 73
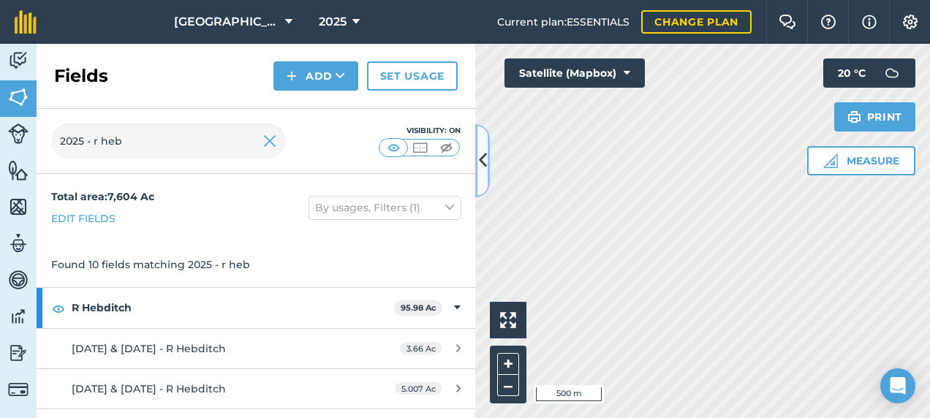
click at [485, 161] on icon at bounding box center [483, 161] width 8 height 26
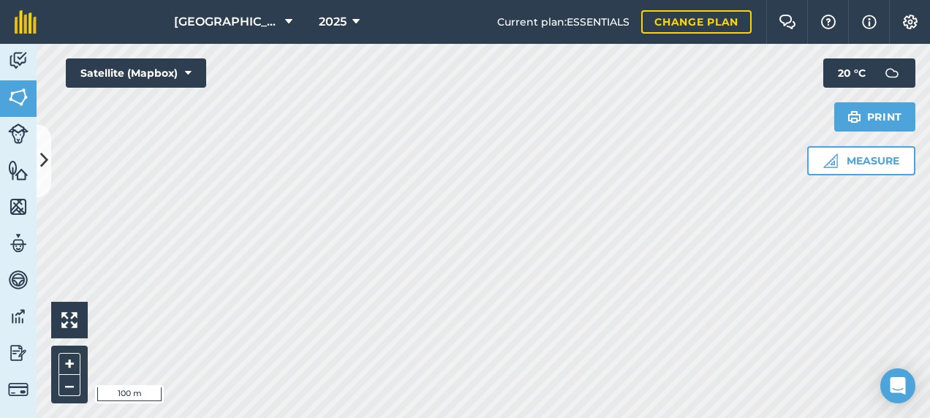
click at [591, 417] on html "Footlands Farm 2025 Current plan : ESSENTIALS Change plan Farm Chat Help Info S…" at bounding box center [465, 209] width 930 height 418
click at [539, 417] on html "Footlands Farm 2025 Current plan : ESSENTIALS Change plan Farm Chat Help Info S…" at bounding box center [465, 209] width 930 height 418
click at [50, 175] on button at bounding box center [44, 160] width 15 height 73
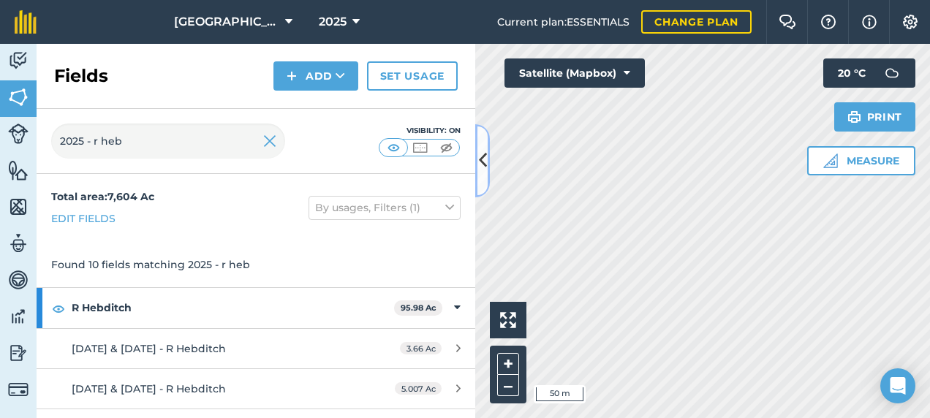
click at [485, 164] on icon at bounding box center [483, 161] width 8 height 26
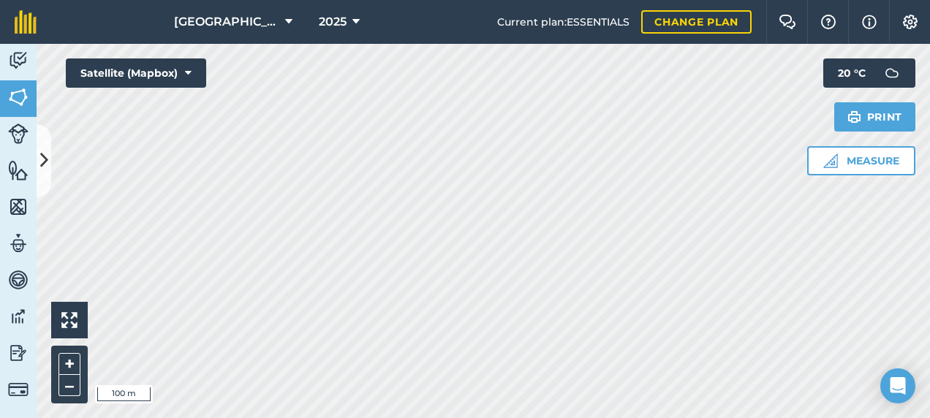
click at [558, 417] on html "Footlands Farm 2025 Current plan : ESSENTIALS Change plan Farm Chat Help Info S…" at bounding box center [465, 209] width 930 height 418
click at [858, 0] on html "Footlands Farm 2025 Current plan : ESSENTIALS Change plan Farm Chat Help Info S…" at bounding box center [465, 209] width 930 height 418
click at [48, 164] on icon at bounding box center [44, 161] width 8 height 26
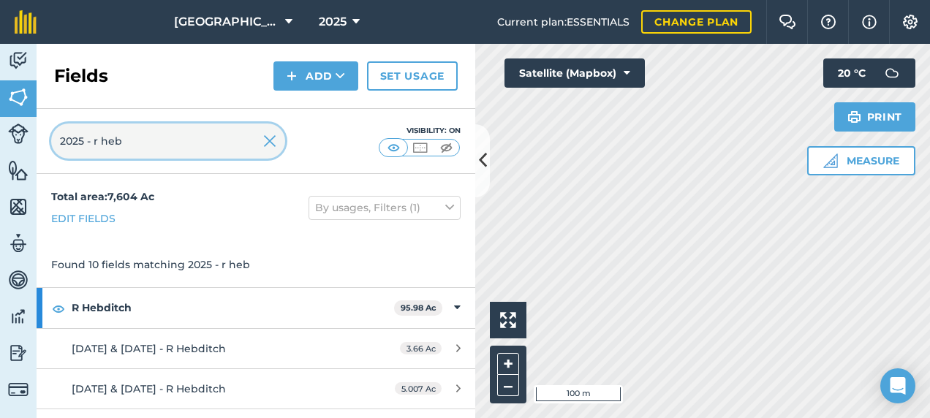
click at [135, 146] on input "2025 - r heb" at bounding box center [168, 141] width 234 height 35
drag, startPoint x: 137, startPoint y: 148, endPoint x: 94, endPoint y: 131, distance: 46.3
click at [94, 131] on input "2025 - r heb" at bounding box center [168, 141] width 234 height 35
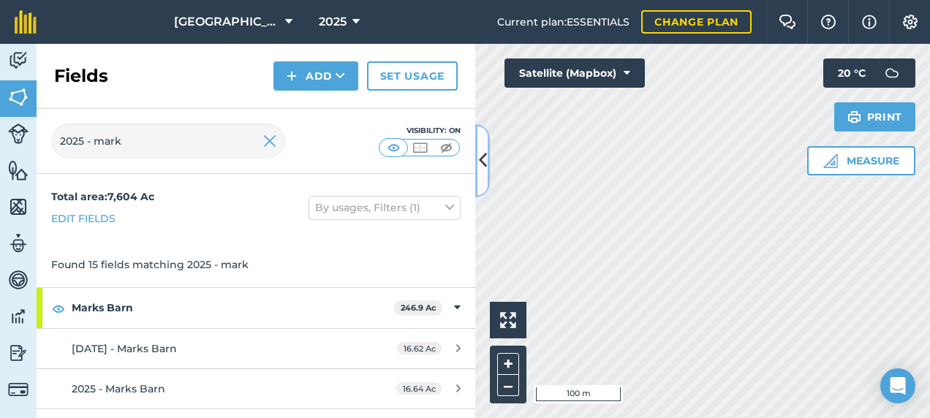
click at [485, 164] on icon at bounding box center [483, 161] width 8 height 26
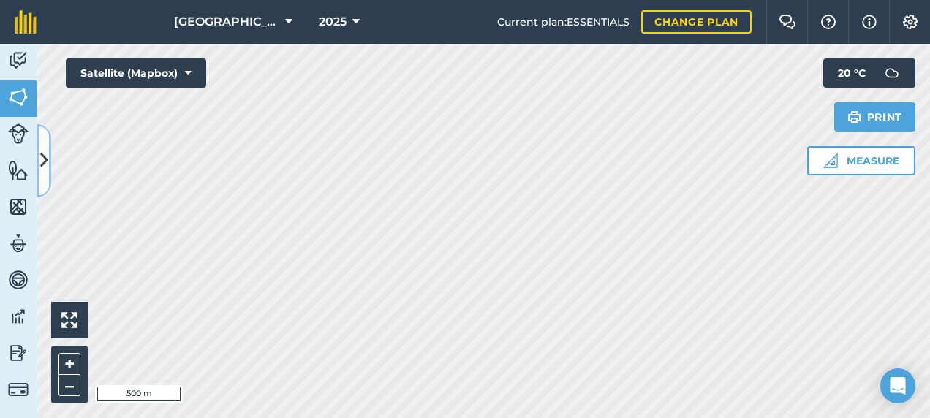
click at [45, 168] on icon at bounding box center [44, 161] width 8 height 26
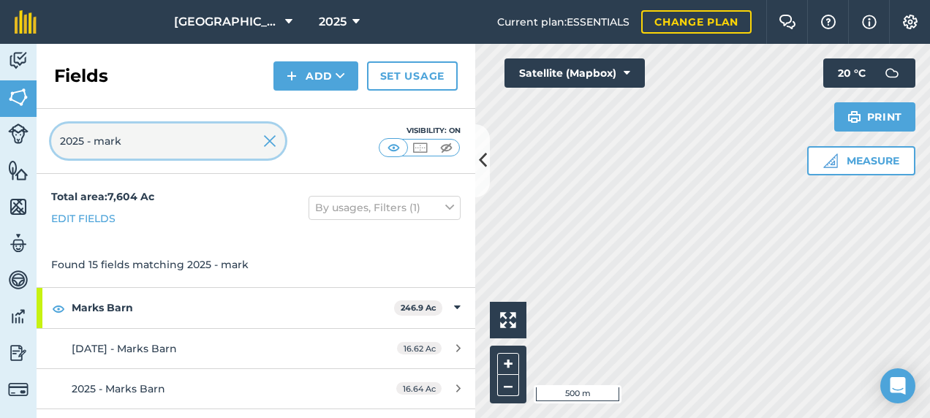
drag, startPoint x: 149, startPoint y: 145, endPoint x: 89, endPoint y: 149, distance: 60.1
click at [89, 149] on input "2025 - mark" at bounding box center [168, 141] width 234 height 35
type input "2025 - r h"
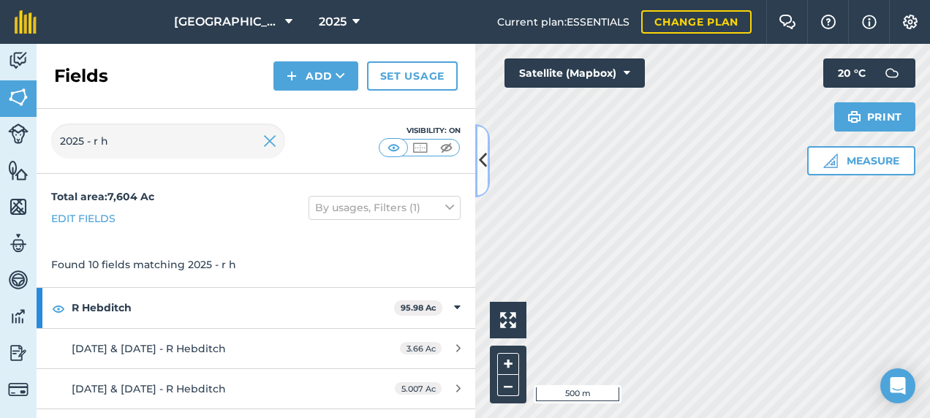
click at [484, 164] on icon at bounding box center [483, 161] width 8 height 26
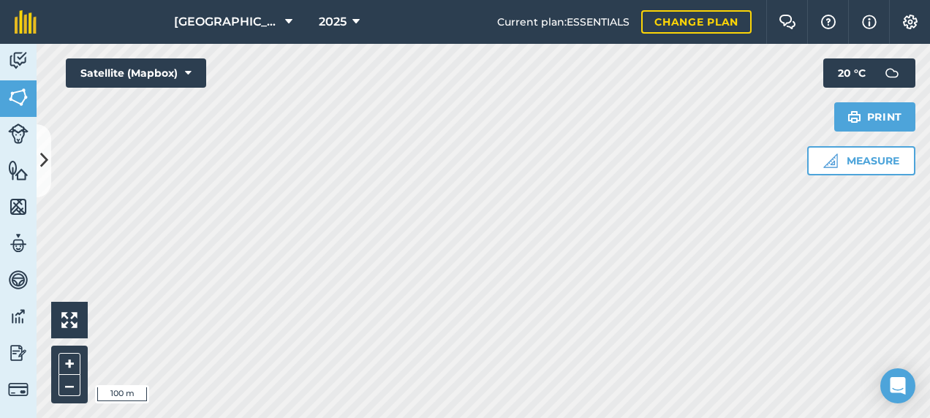
click at [584, 10] on div "Footlands Farm 2025 Current plan : ESSENTIALS Change plan Farm Chat Help Info S…" at bounding box center [465, 209] width 930 height 418
click at [375, 417] on html "Footlands Farm 2025 Current plan : ESSENTIALS Change plan Farm Chat Help Info S…" at bounding box center [465, 209] width 930 height 418
